Goal: Task Accomplishment & Management: Manage account settings

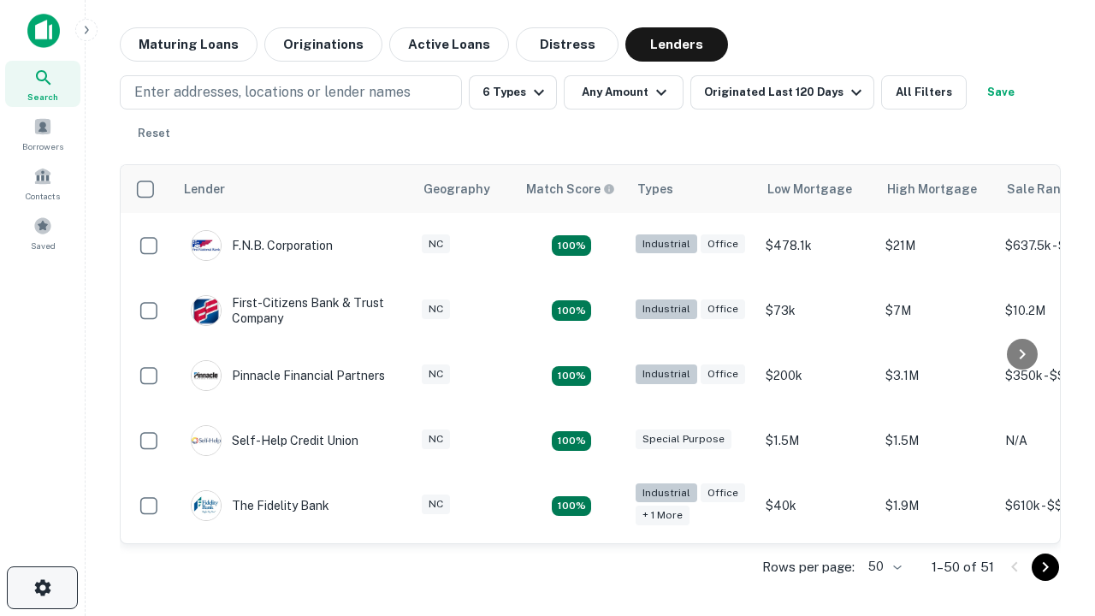
click at [42, 588] on icon "button" at bounding box center [43, 588] width 21 height 21
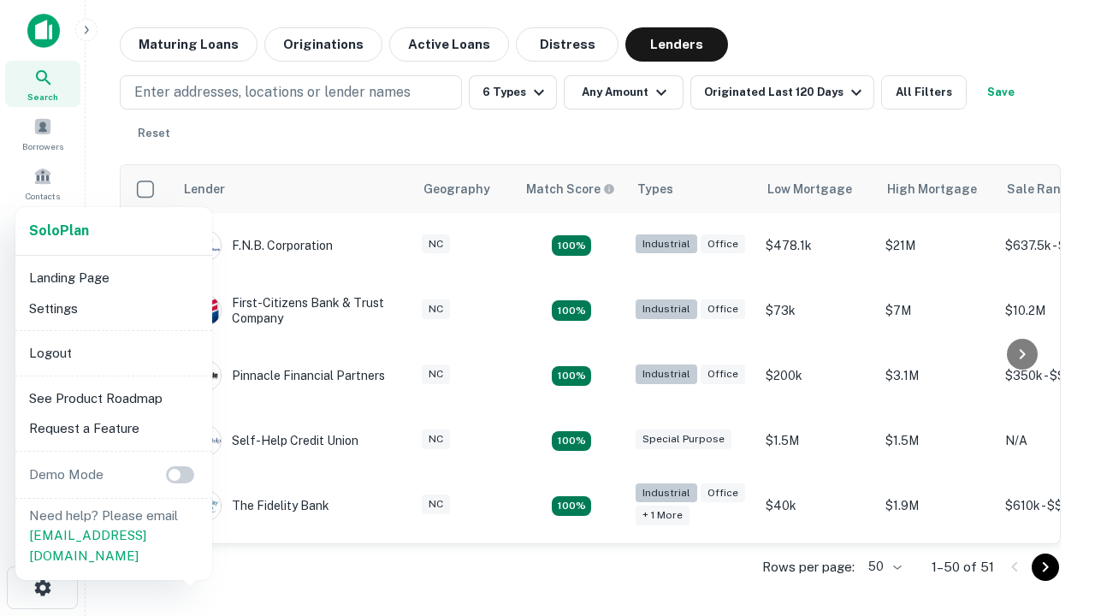
click at [113, 353] on li "Logout" at bounding box center [113, 353] width 183 height 31
